Goal: Information Seeking & Learning: Understand process/instructions

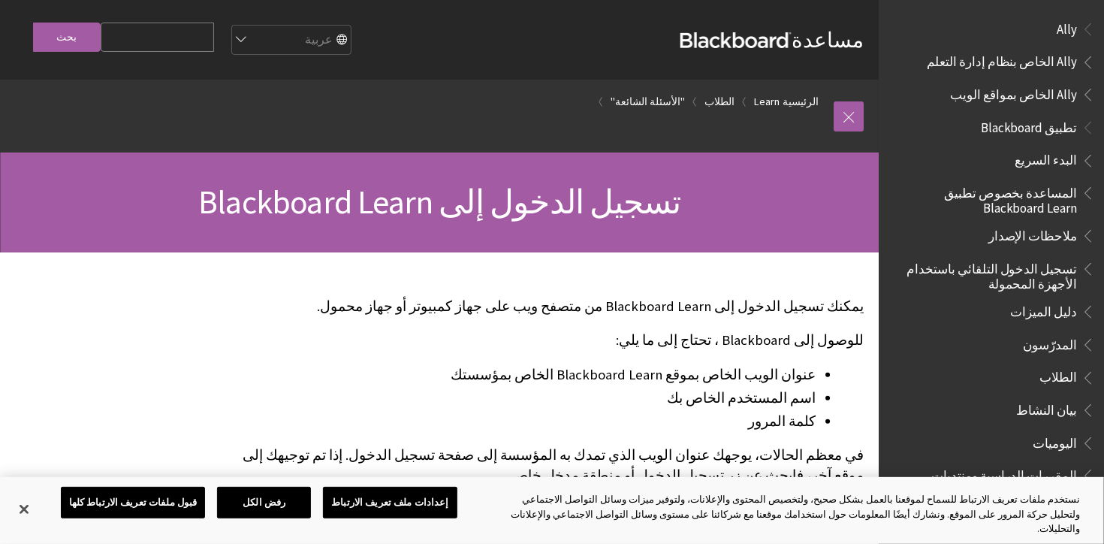
scroll to position [1204, 0]
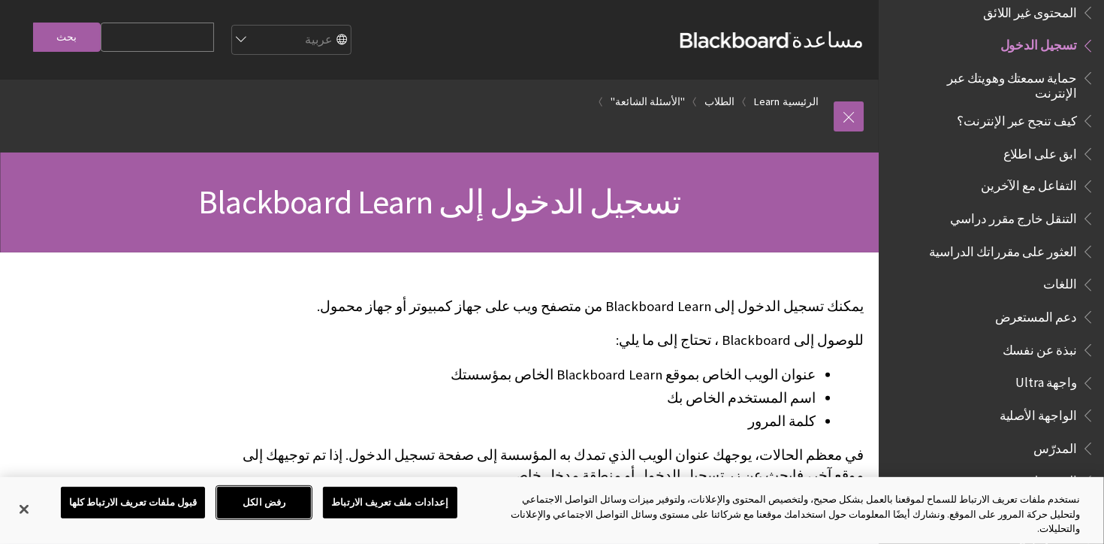
click at [245, 512] on button "رفض الكل" at bounding box center [264, 502] width 94 height 32
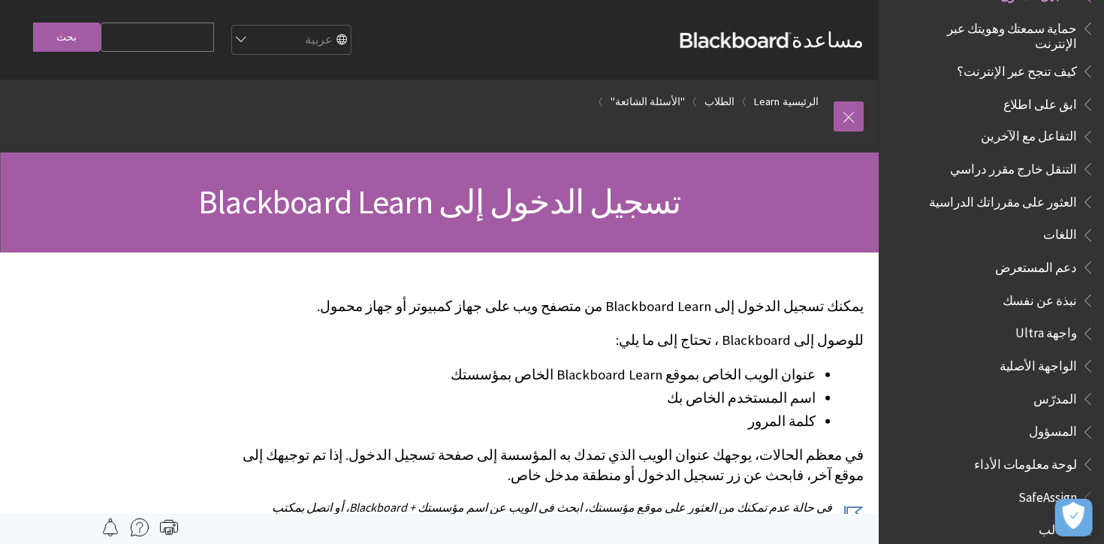
scroll to position [1315, 0]
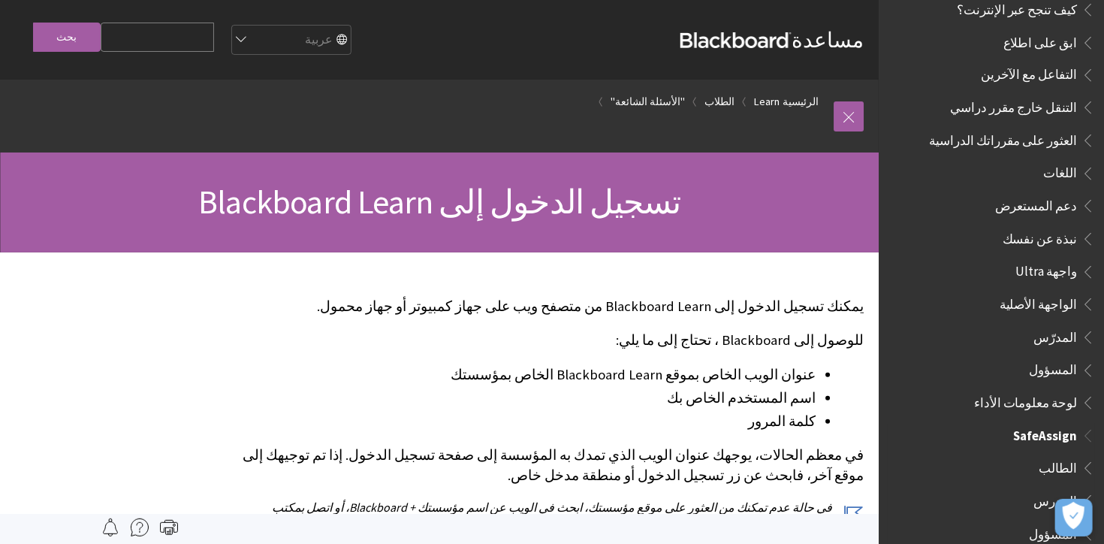
click at [1048, 458] on span "الطالب" at bounding box center [995, 469] width 200 height 26
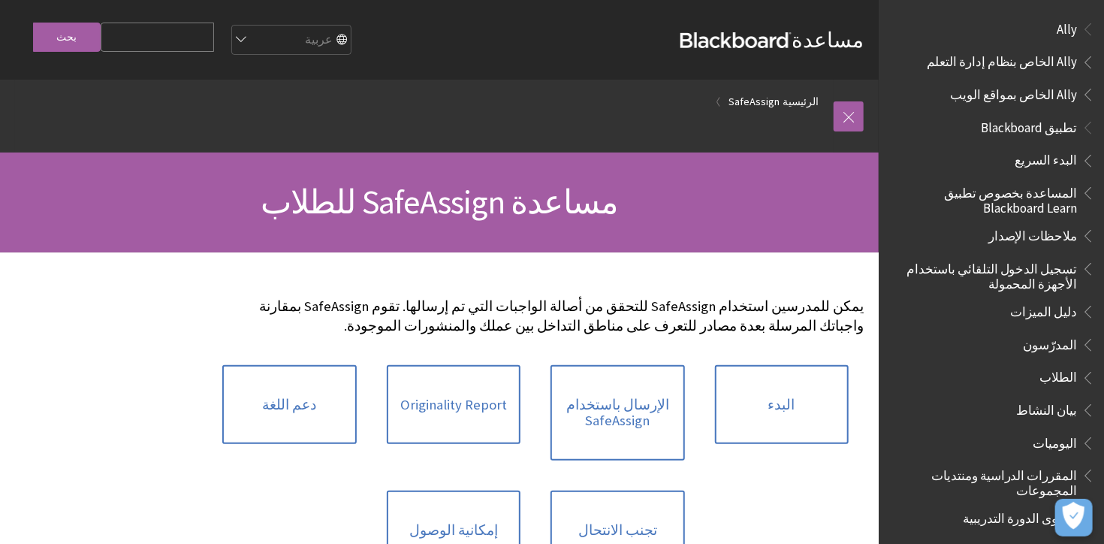
scroll to position [1020, 0]
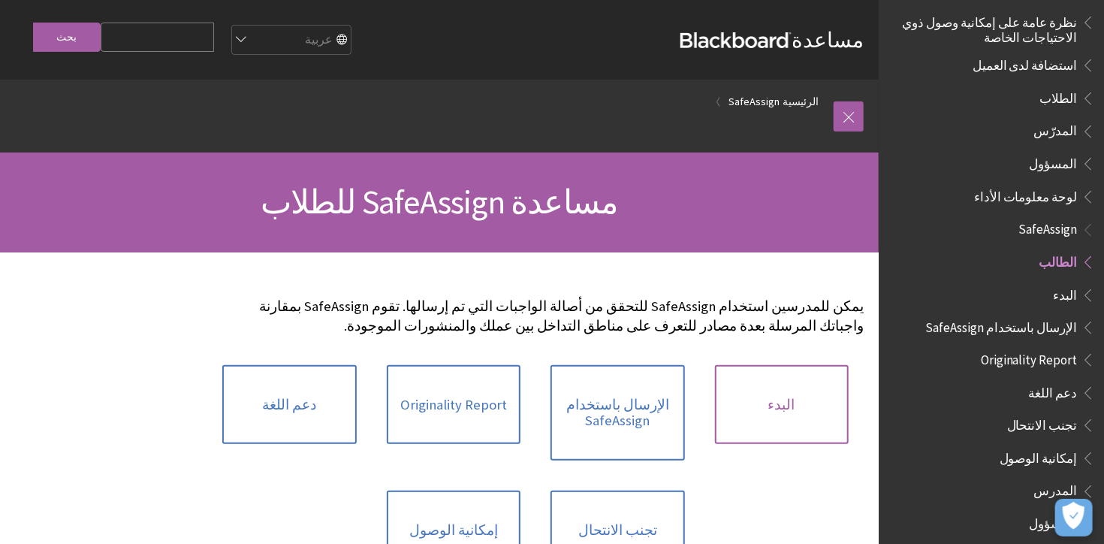
click at [815, 407] on link "البدء" at bounding box center [782, 405] width 134 height 80
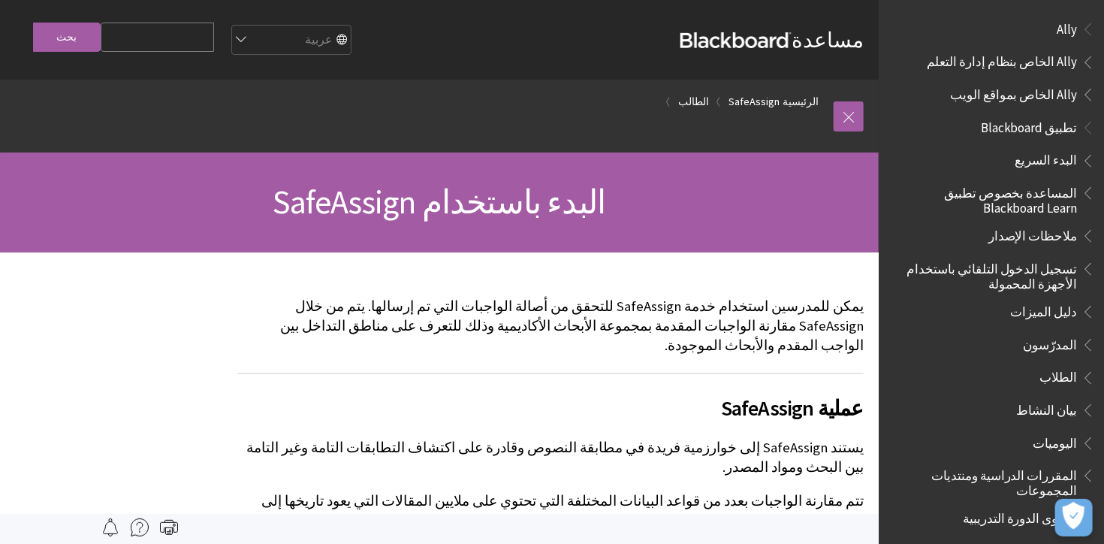
scroll to position [1020, 0]
